Goal: Task Accomplishment & Management: Complete application form

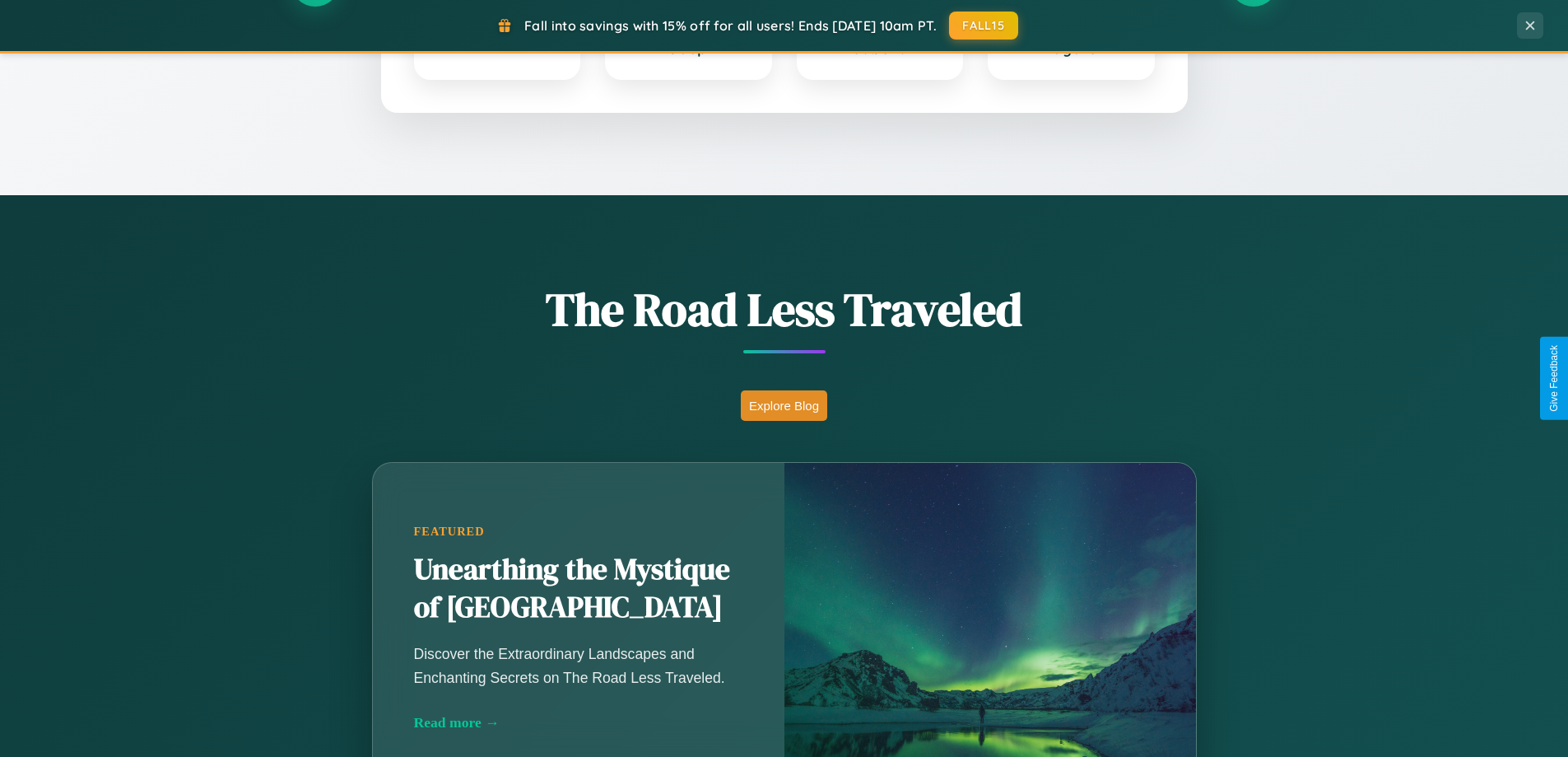
scroll to position [1133, 0]
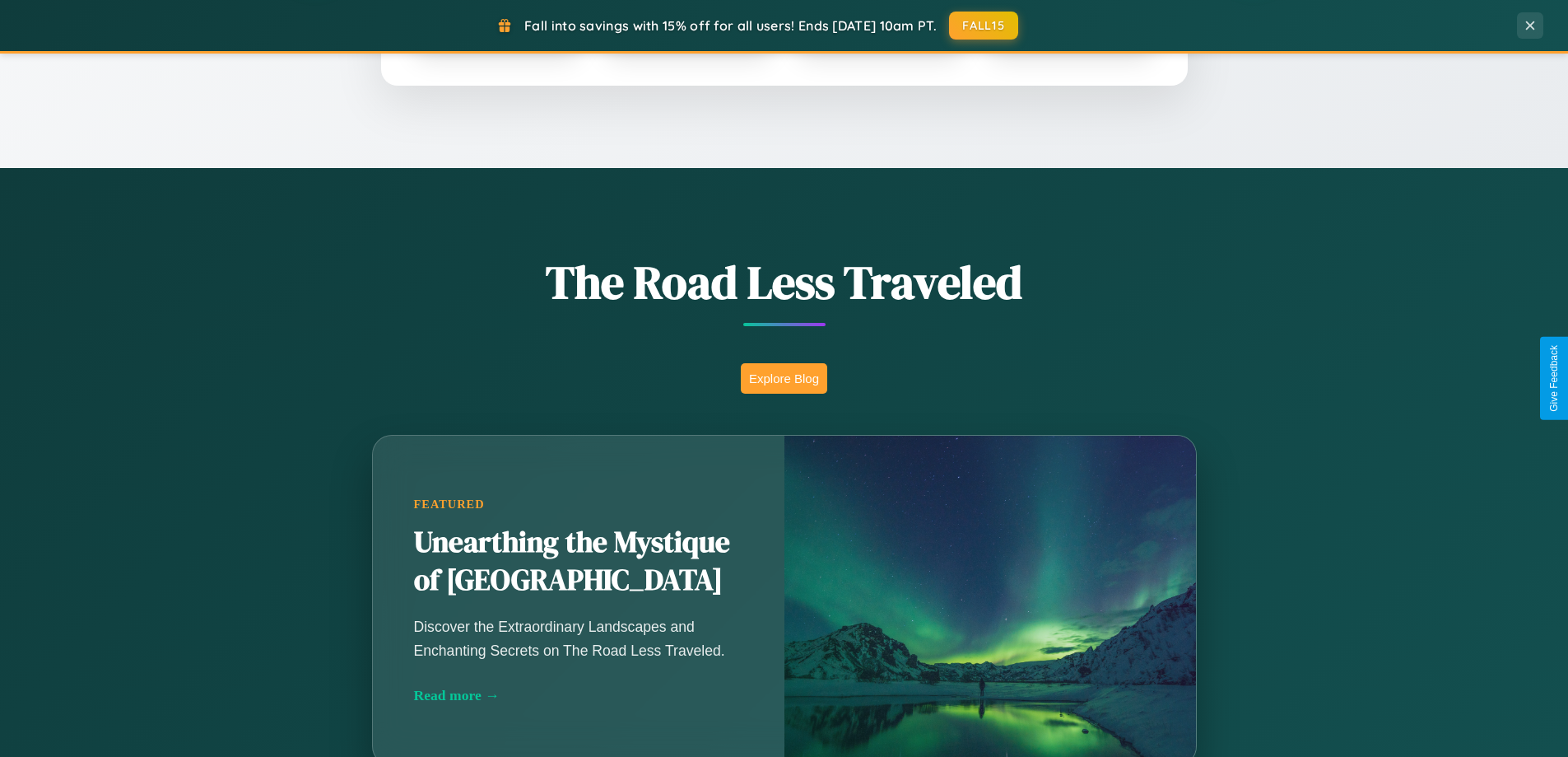
click at [783, 378] on button "Explore Blog" at bounding box center [784, 378] width 86 height 31
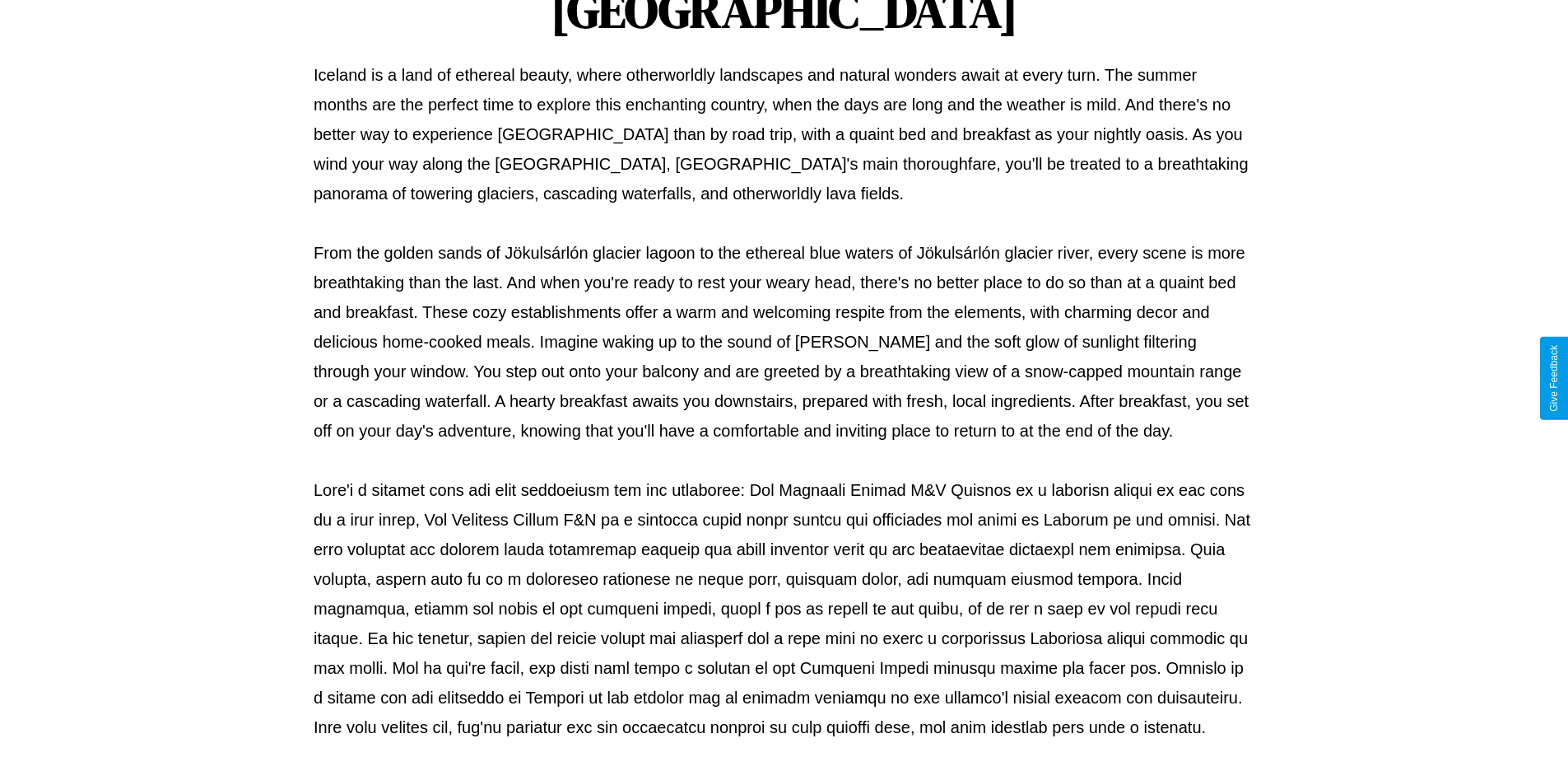
scroll to position [533, 0]
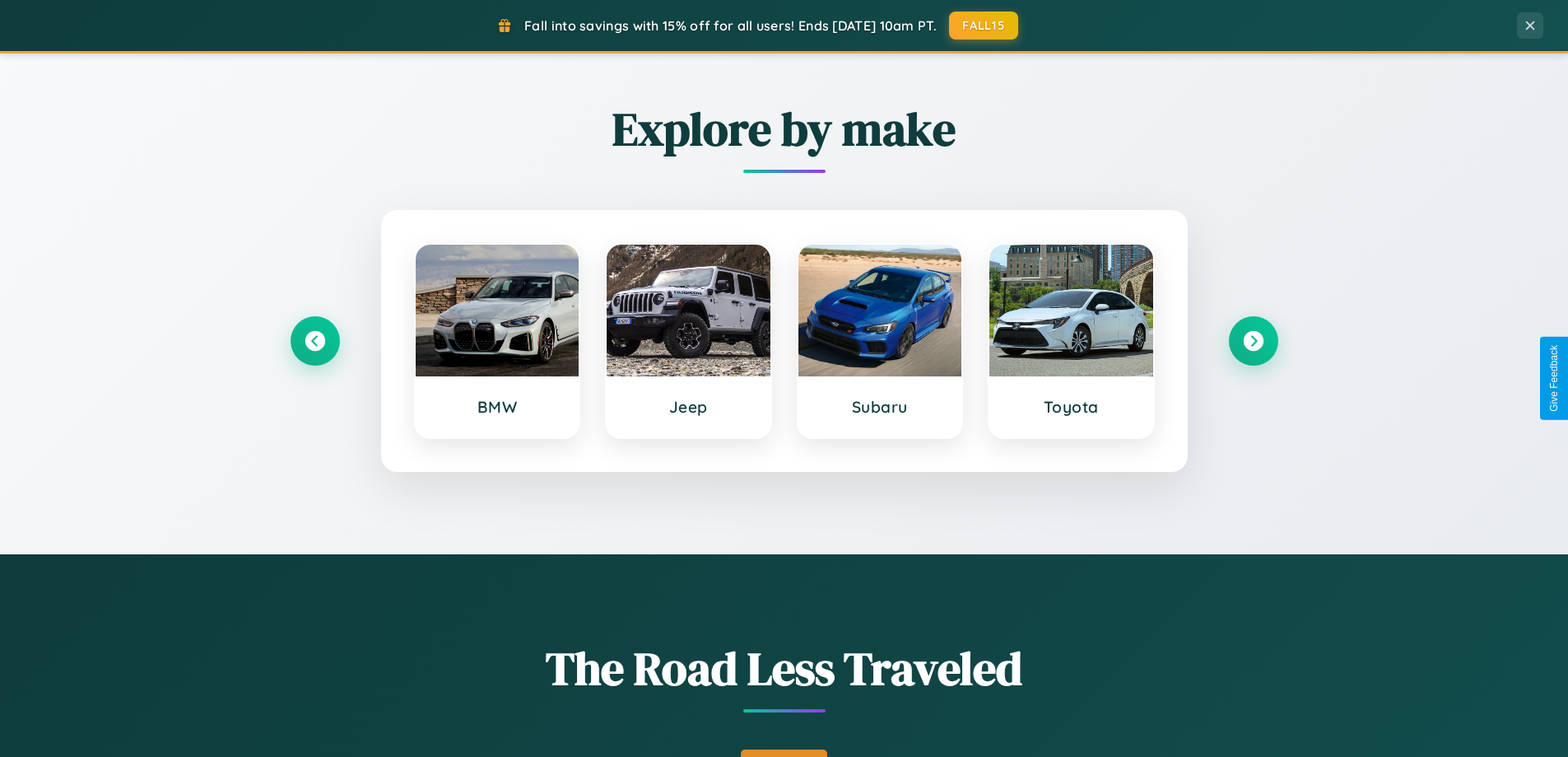
scroll to position [710, 0]
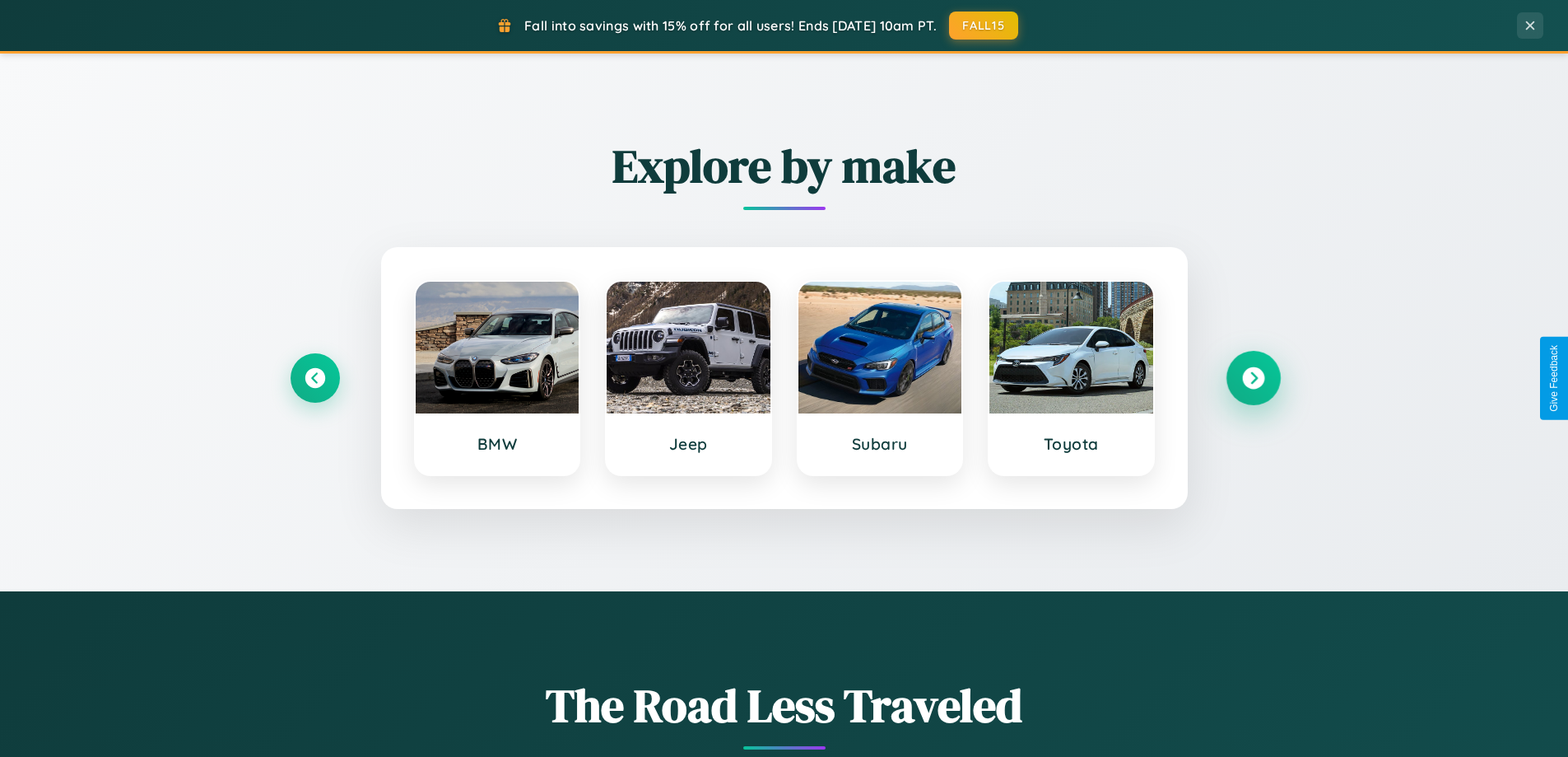
click at [1253, 378] on icon at bounding box center [1253, 378] width 22 height 22
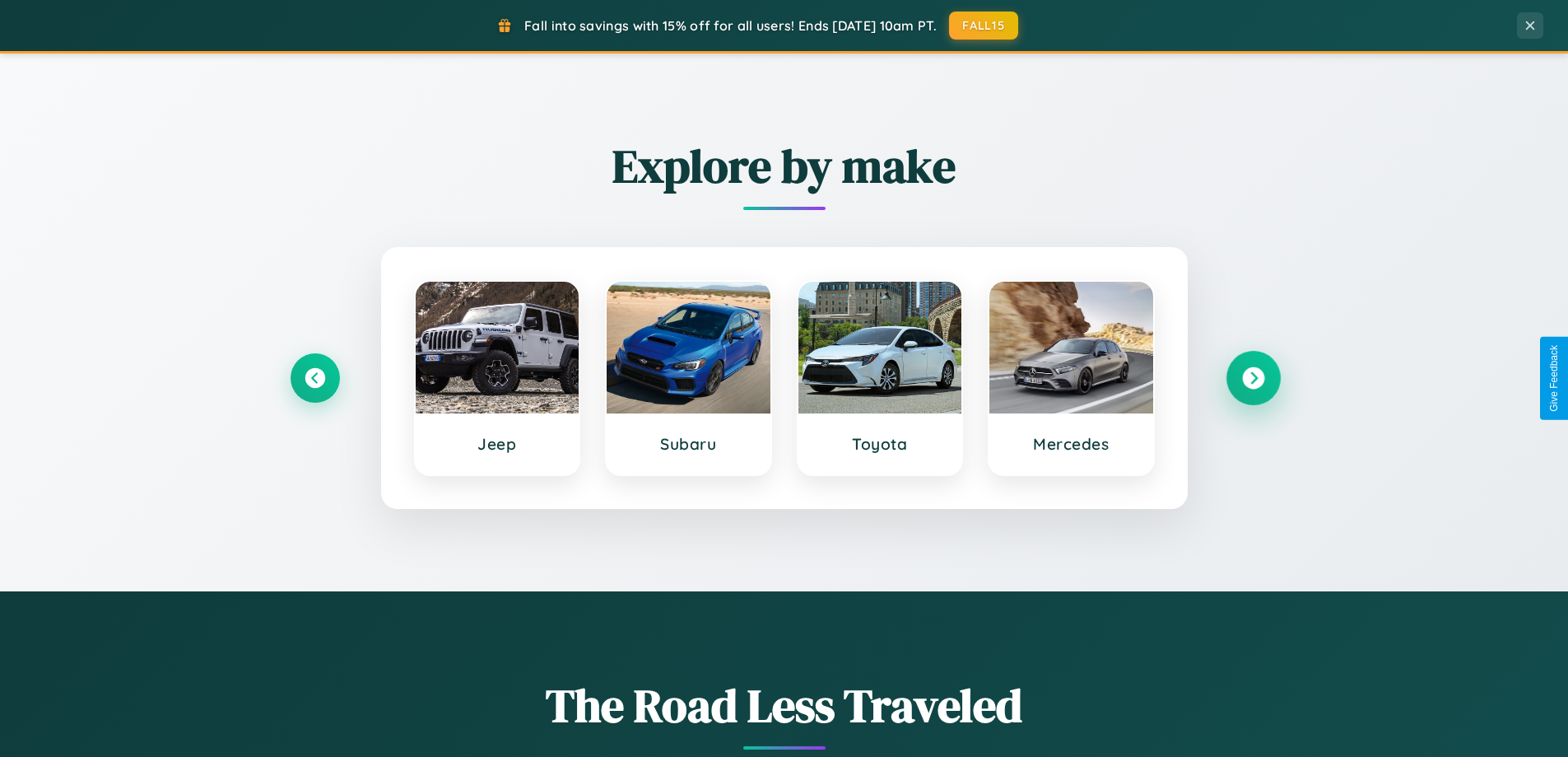
click at [1253, 378] on icon at bounding box center [1253, 378] width 22 height 22
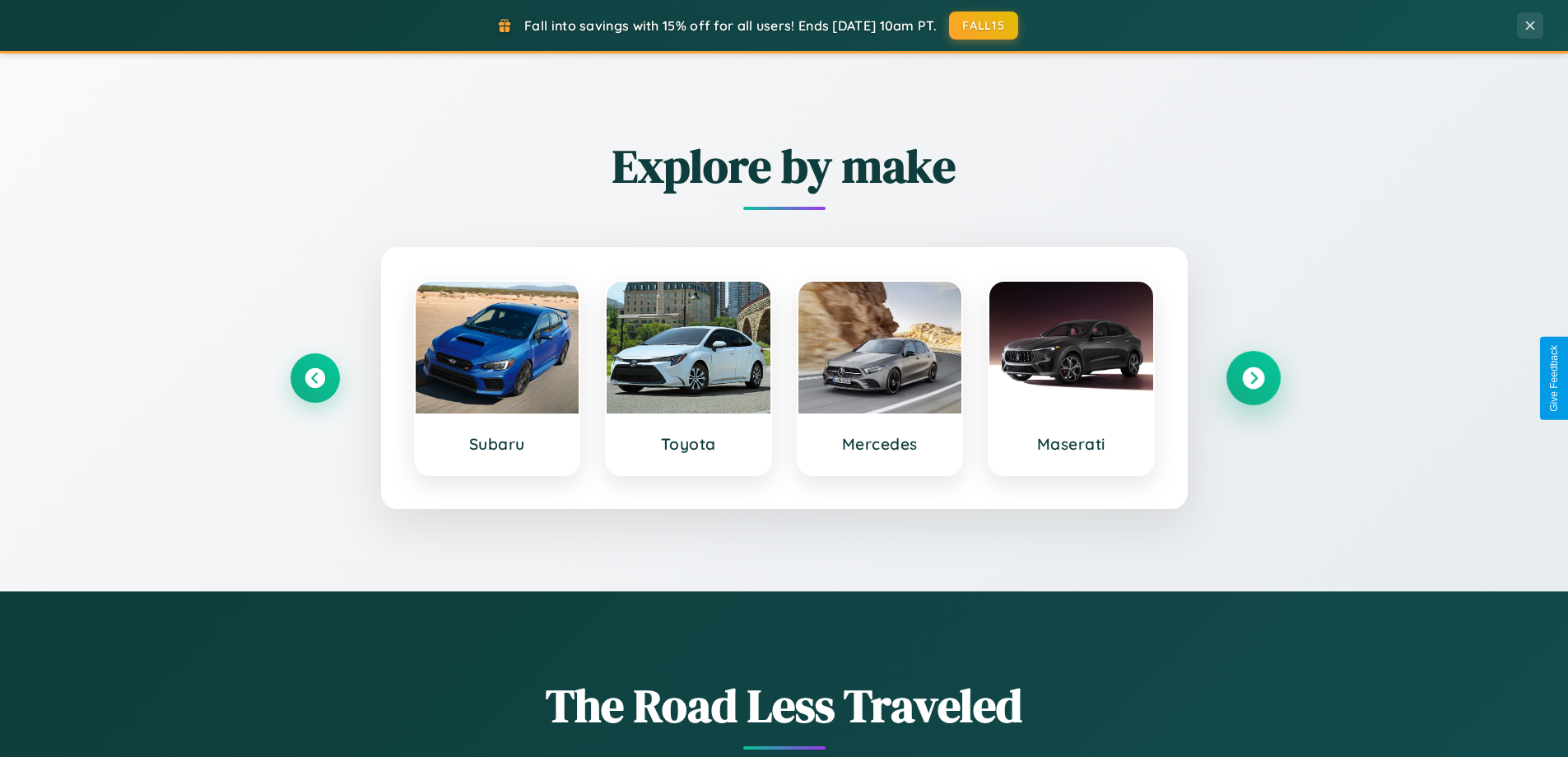
click at [1253, 378] on icon at bounding box center [1253, 378] width 22 height 22
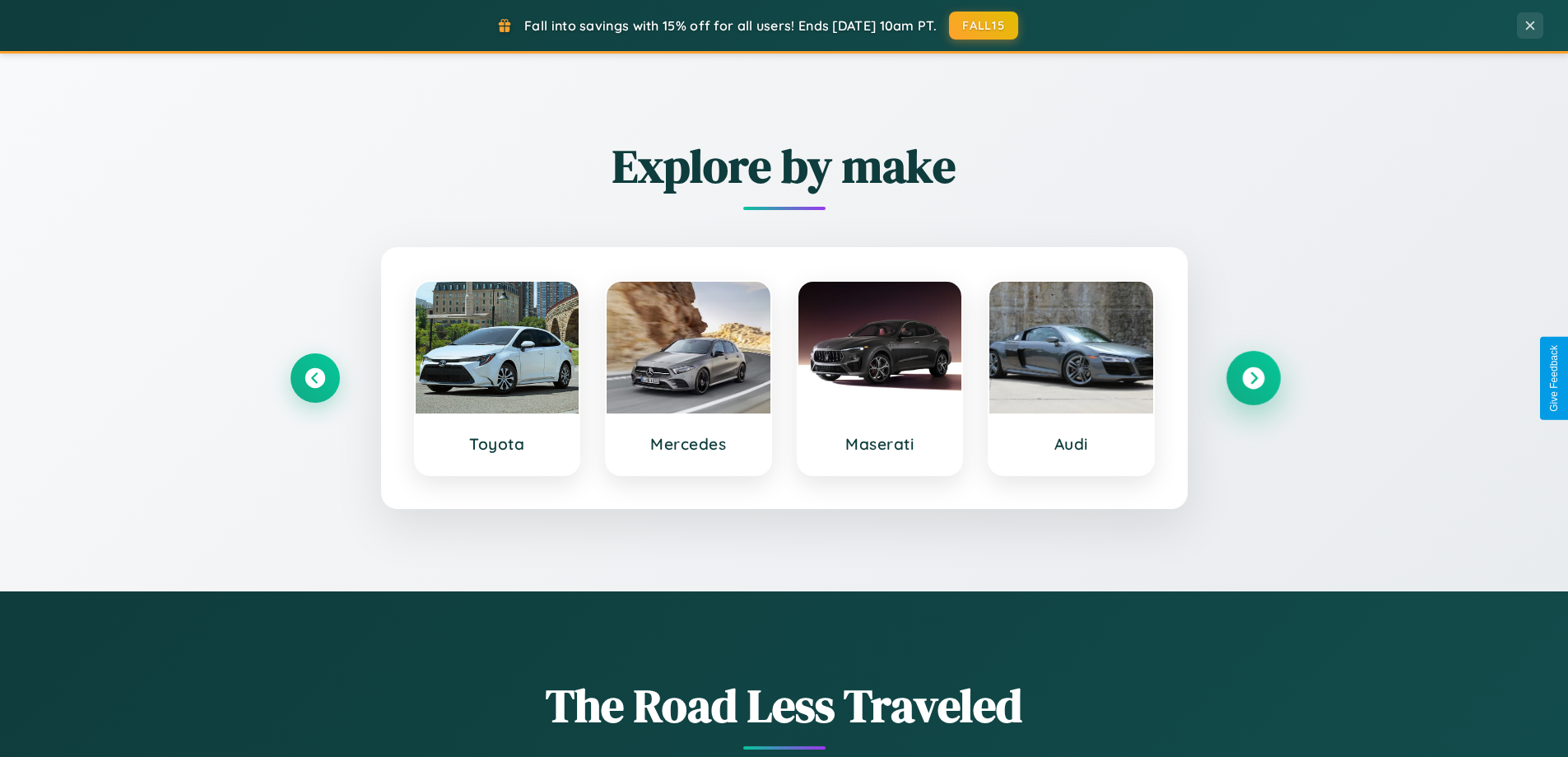
click at [1253, 378] on icon at bounding box center [1253, 378] width 22 height 22
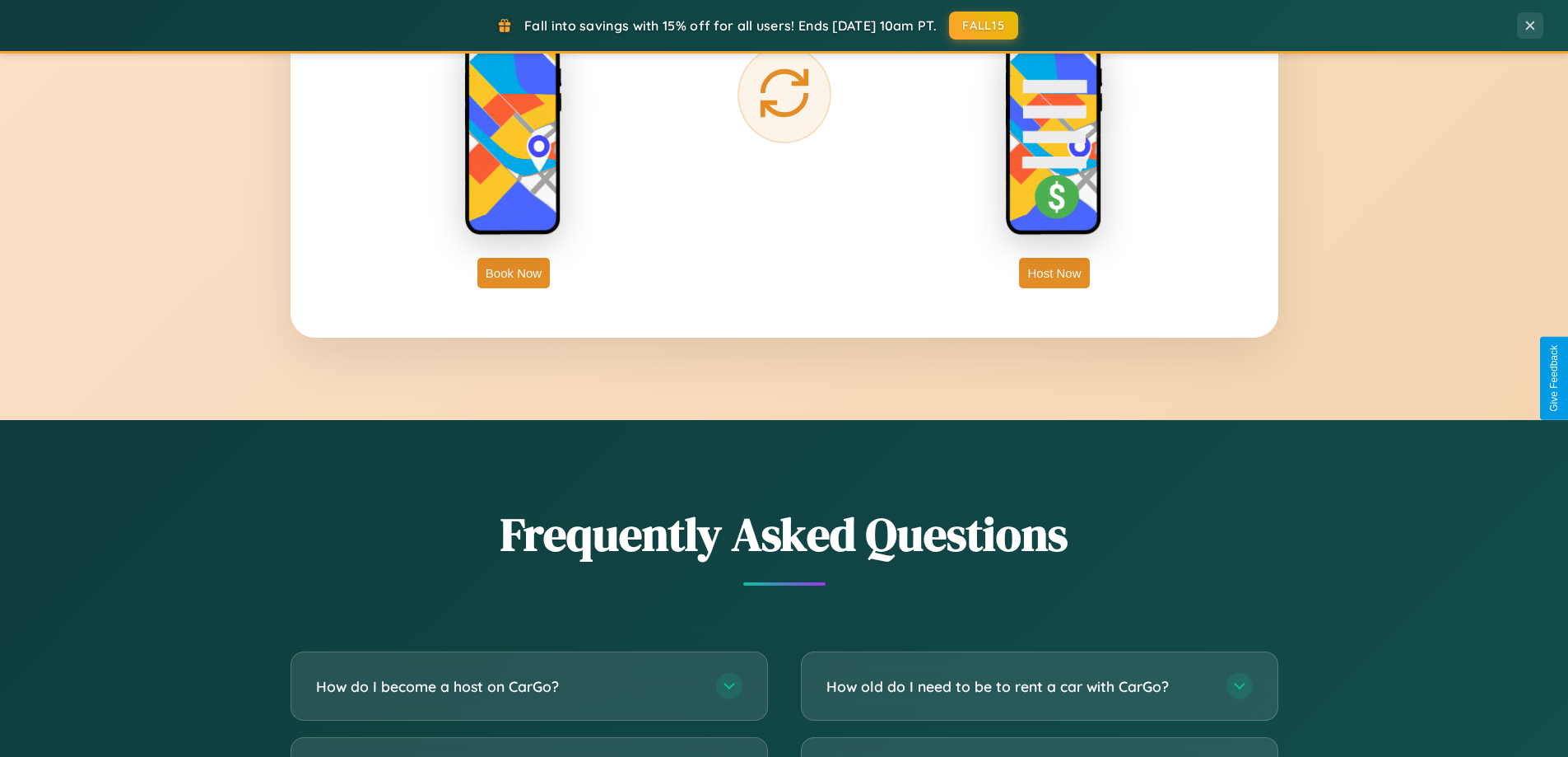
scroll to position [3169, 0]
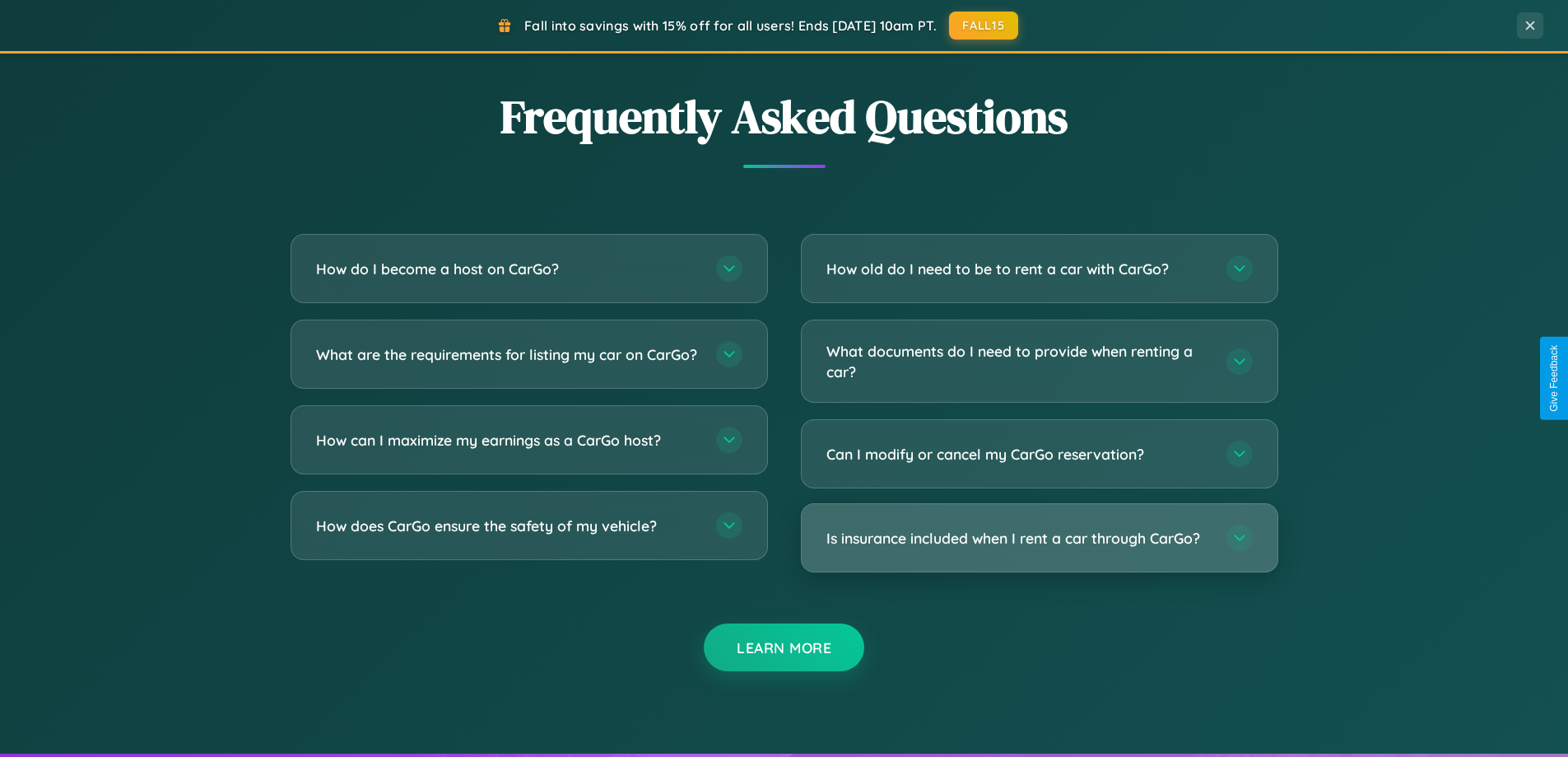
click at [1039, 538] on h3 "Is insurance included when I rent a car through CarGo?" at bounding box center [1018, 538] width 383 height 21
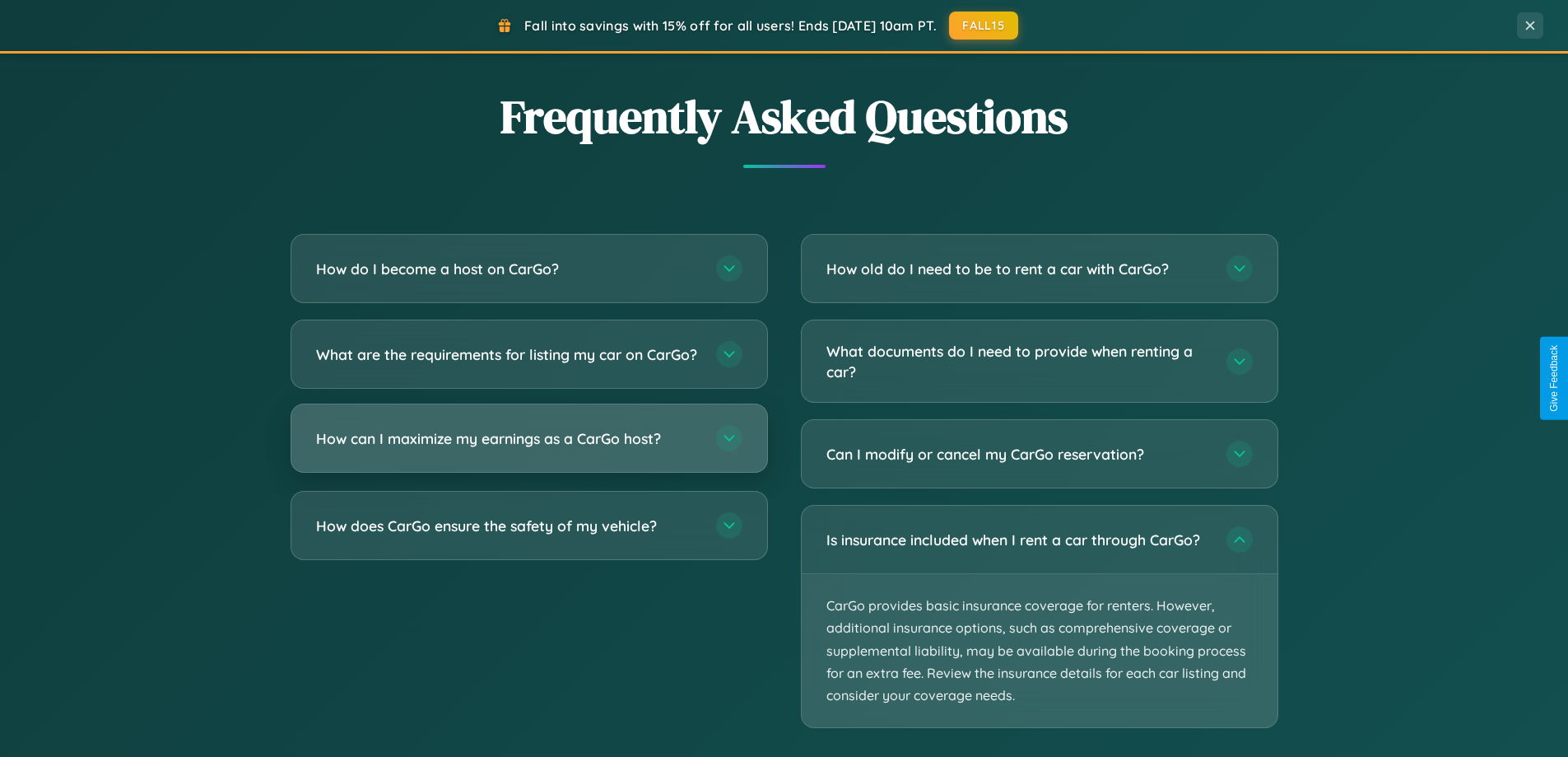
click at [528, 449] on h3 "How can I maximize my earnings as a CarGo host?" at bounding box center [508, 438] width 383 height 21
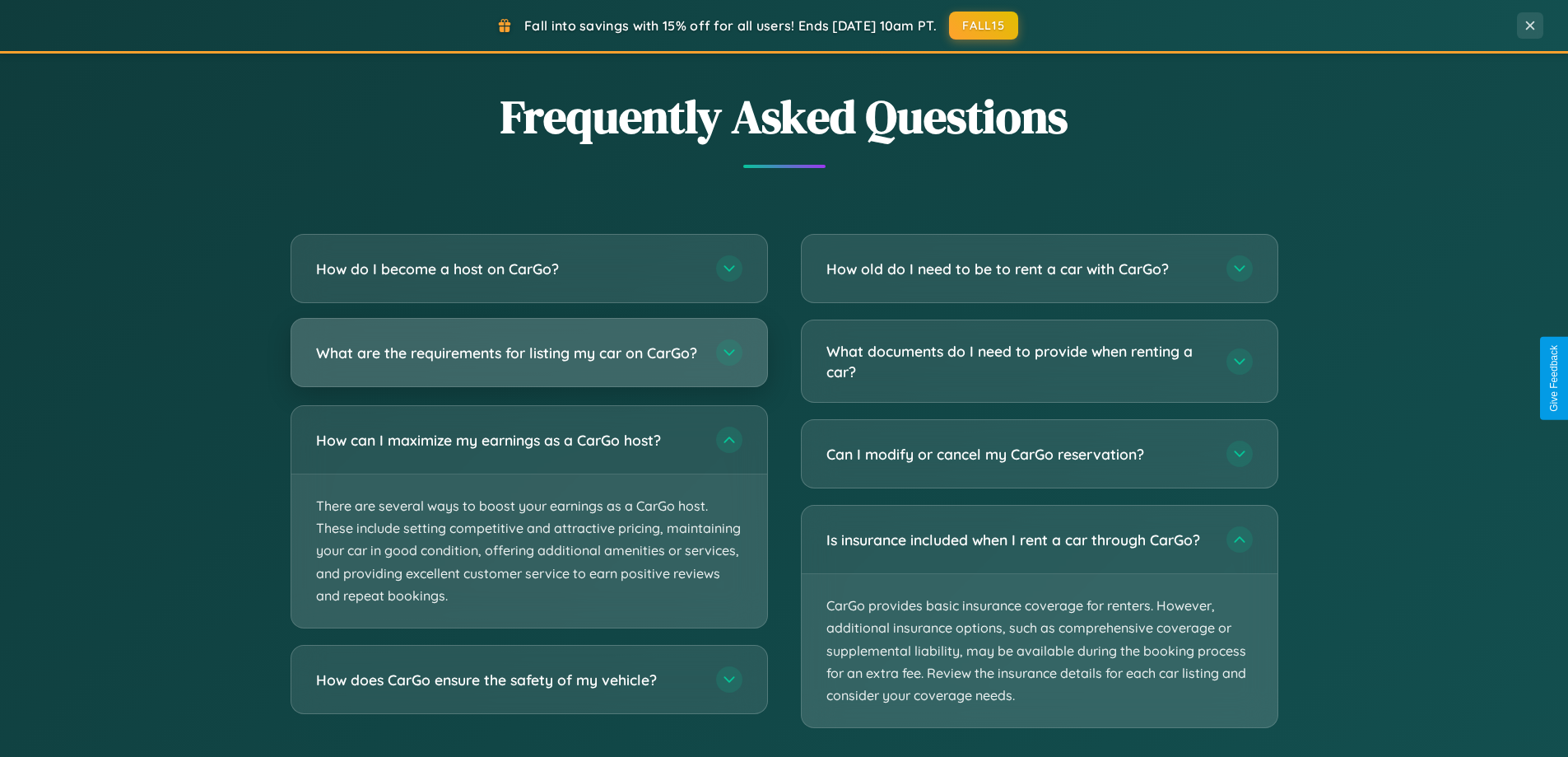
click at [528, 361] on h3 "What are the requirements for listing my car on CarGo?" at bounding box center [508, 353] width 383 height 21
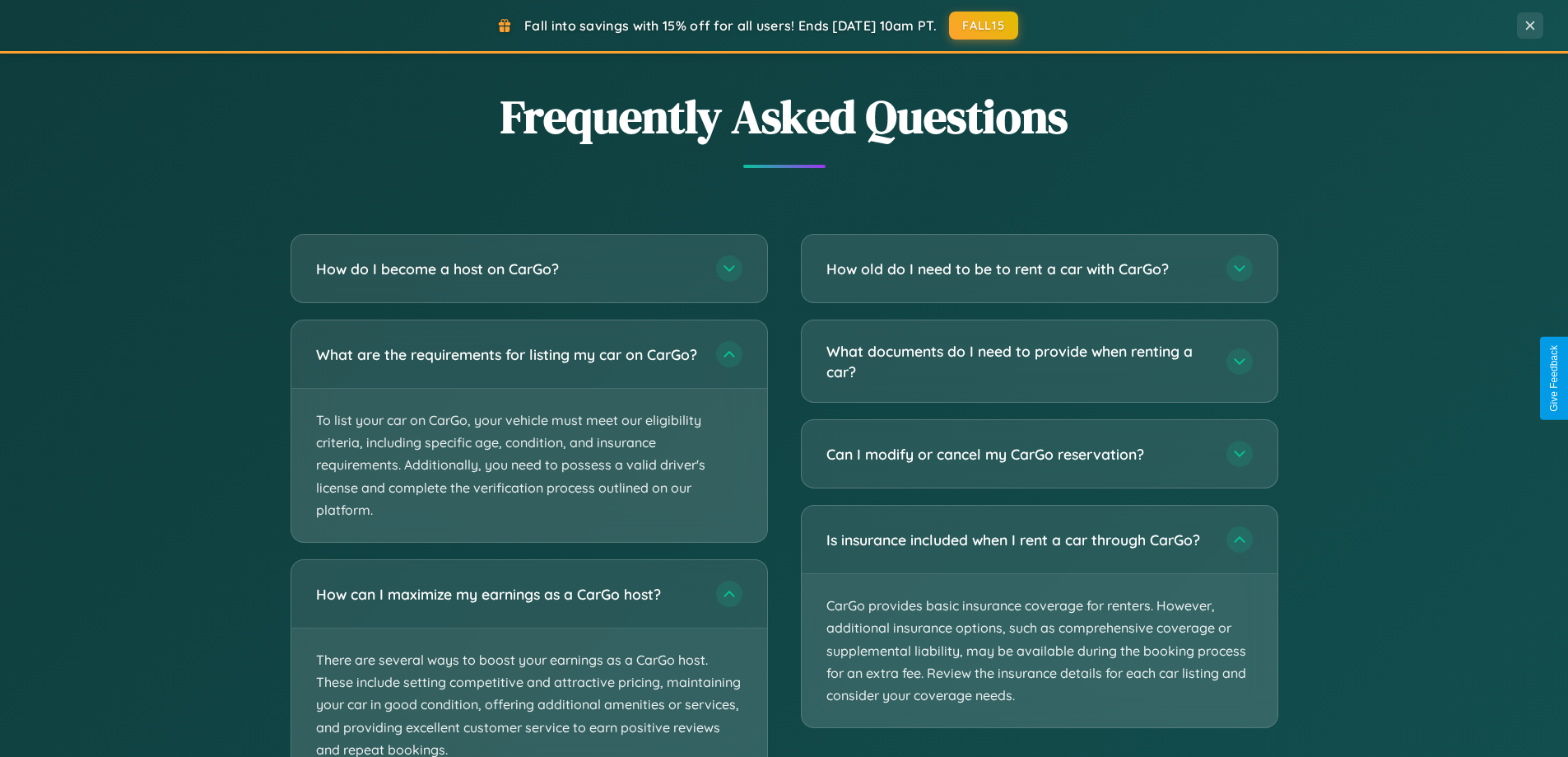
scroll to position [0, 0]
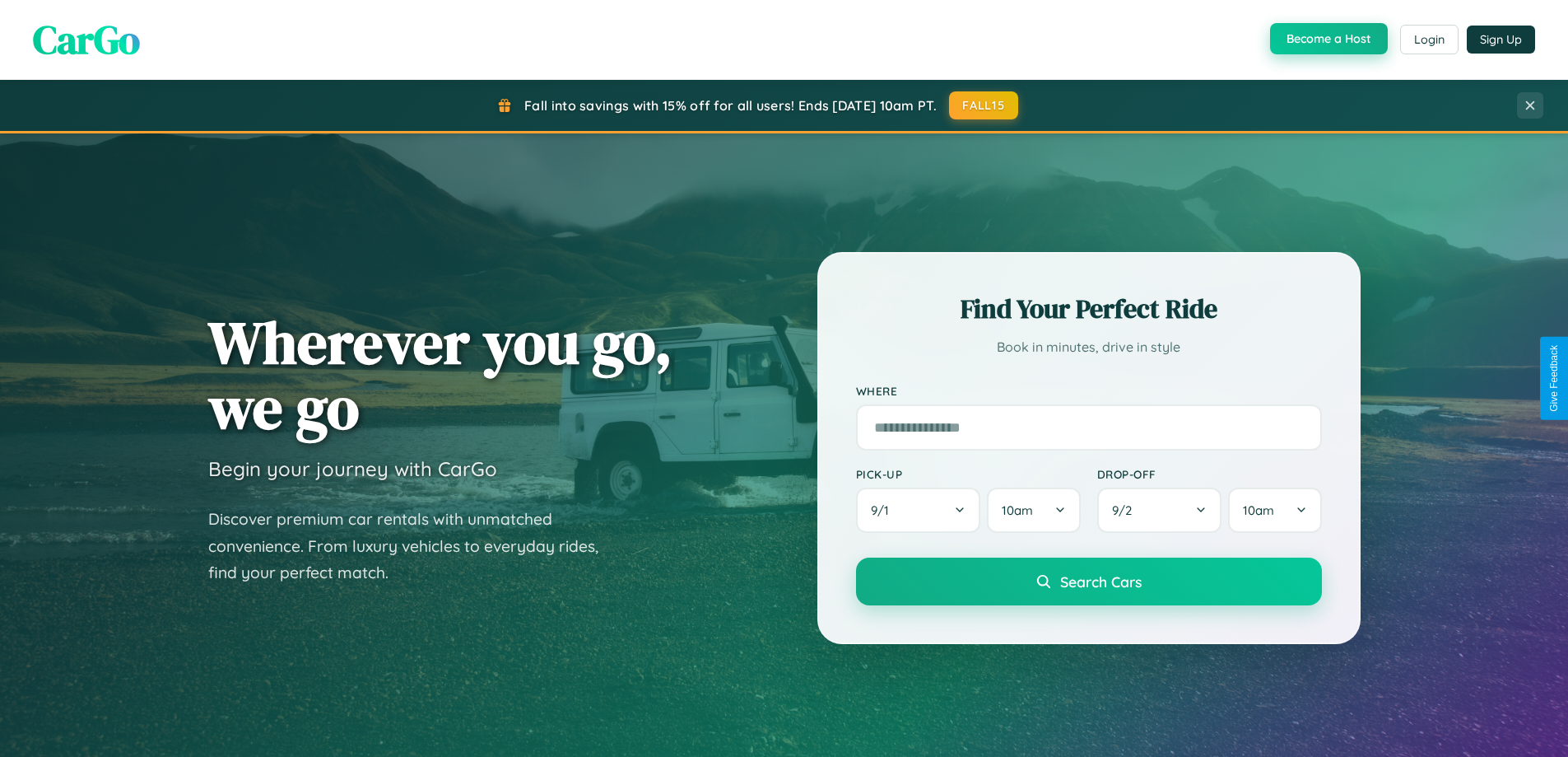
click at [1327, 40] on button "Become a Host" at bounding box center [1329, 39] width 118 height 32
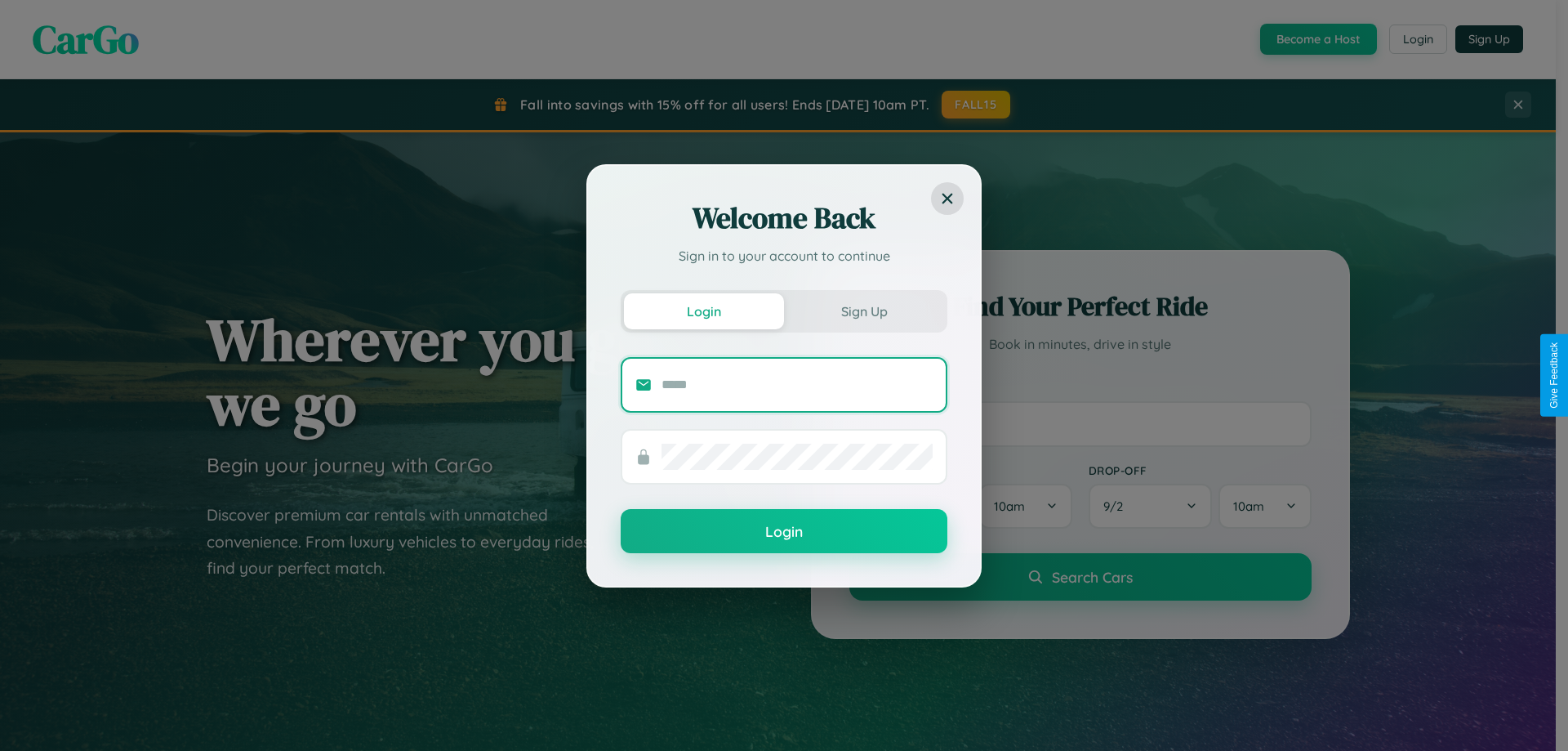
click at [797, 384] on input "text" at bounding box center [797, 385] width 271 height 26
type input "**********"
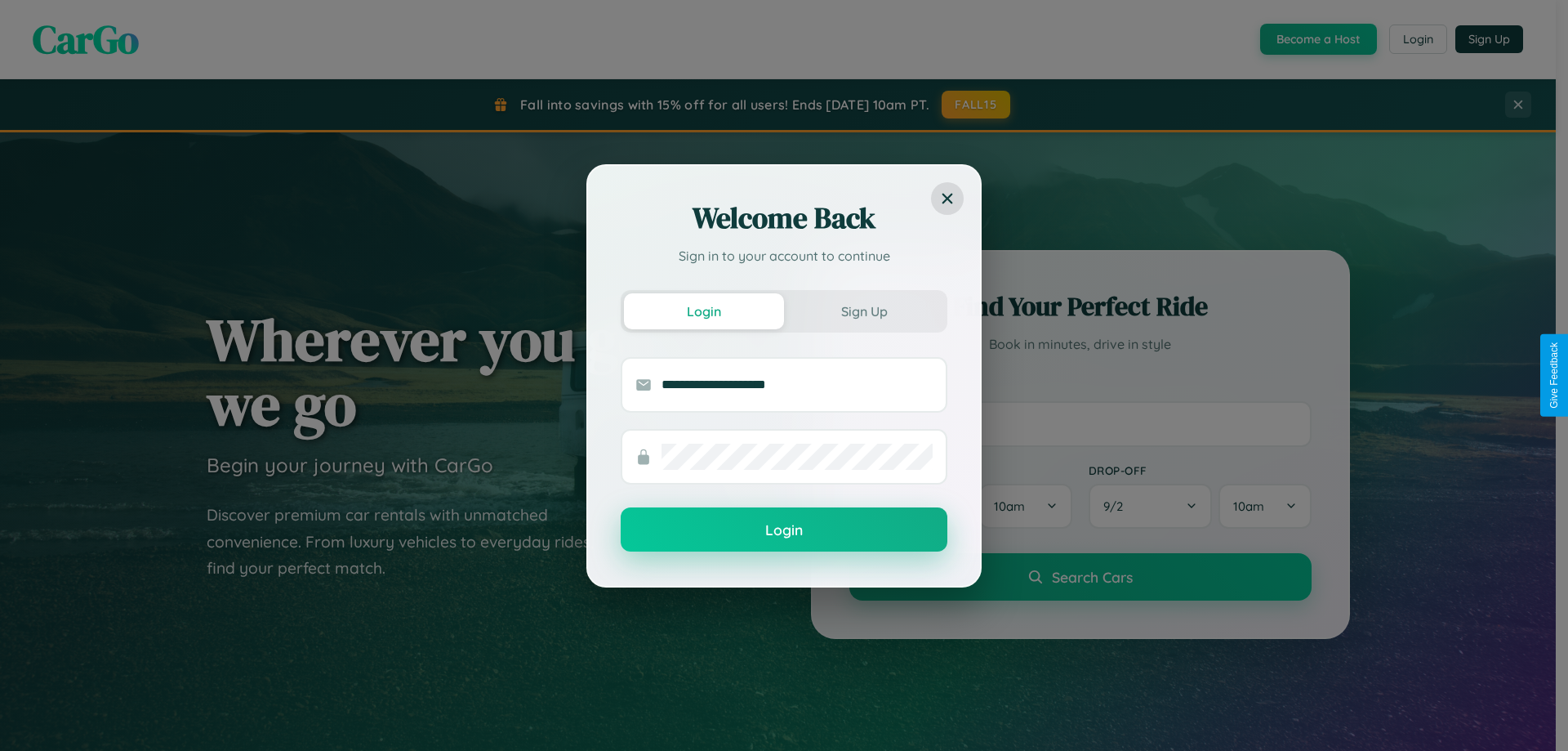
click at [784, 530] on button "Login" at bounding box center [784, 529] width 327 height 44
